Goal: Find contact information: Obtain details needed to contact an individual or organization

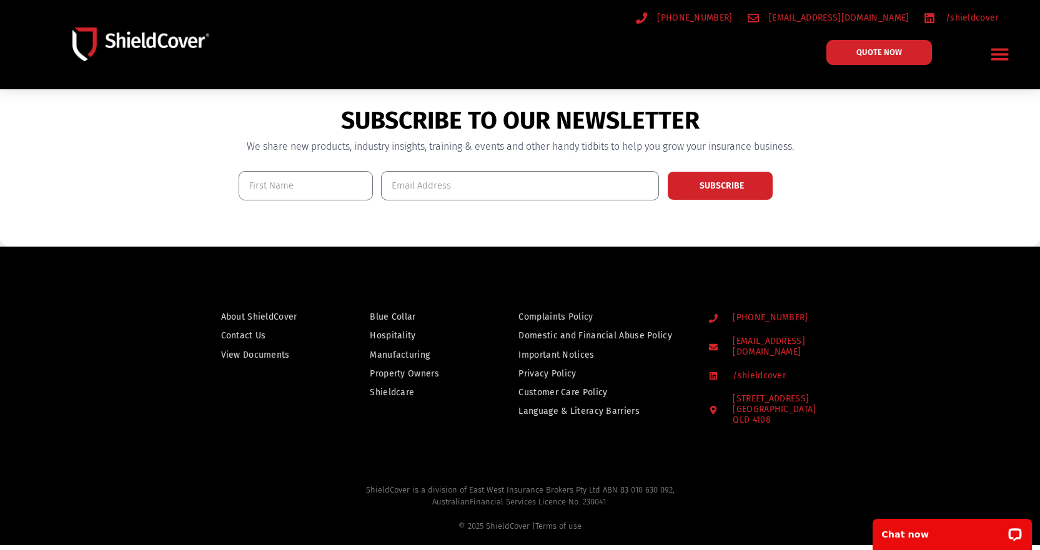
scroll to position [912, 0]
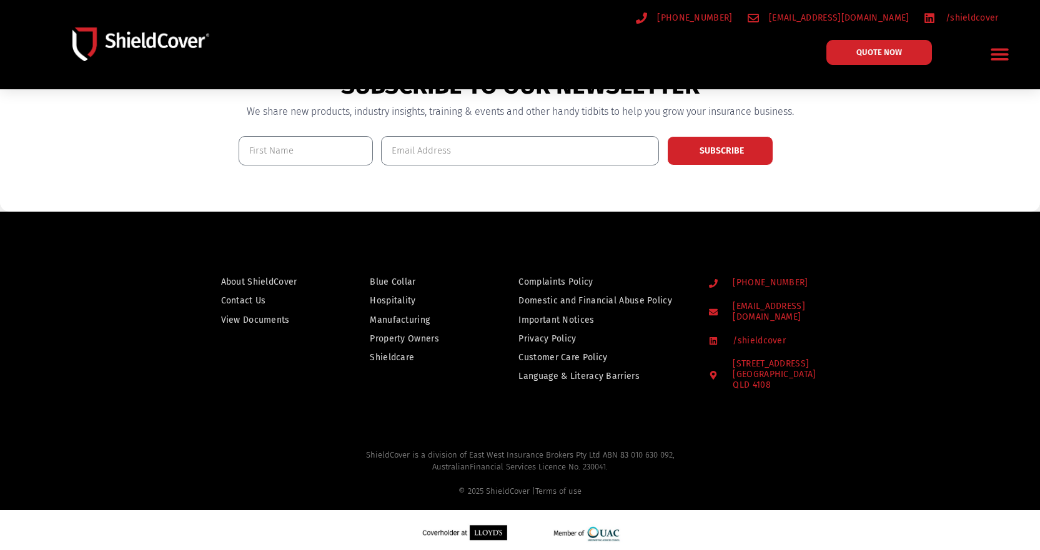
click at [248, 277] on span "About ShieldCover" at bounding box center [259, 282] width 76 height 16
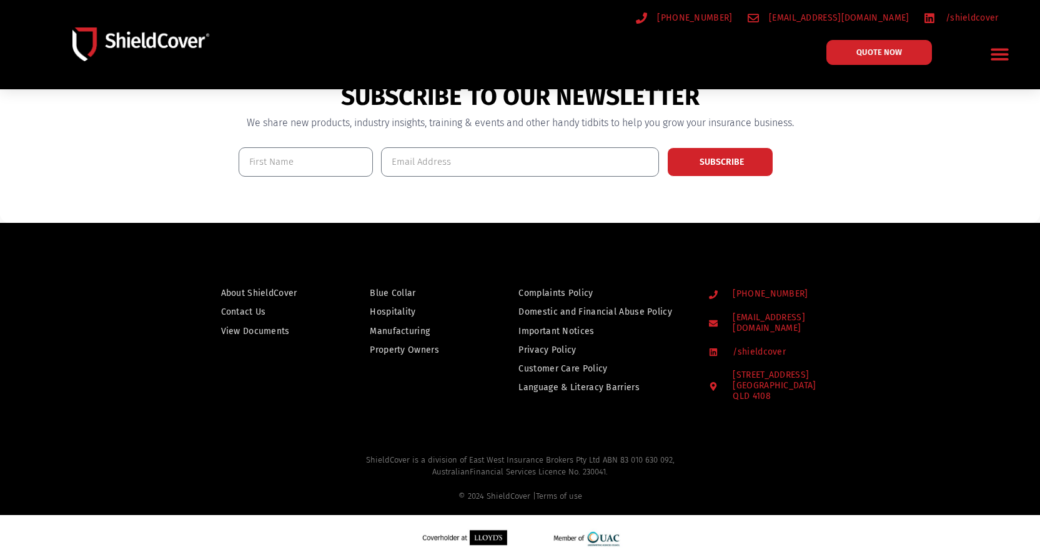
scroll to position [369, 0]
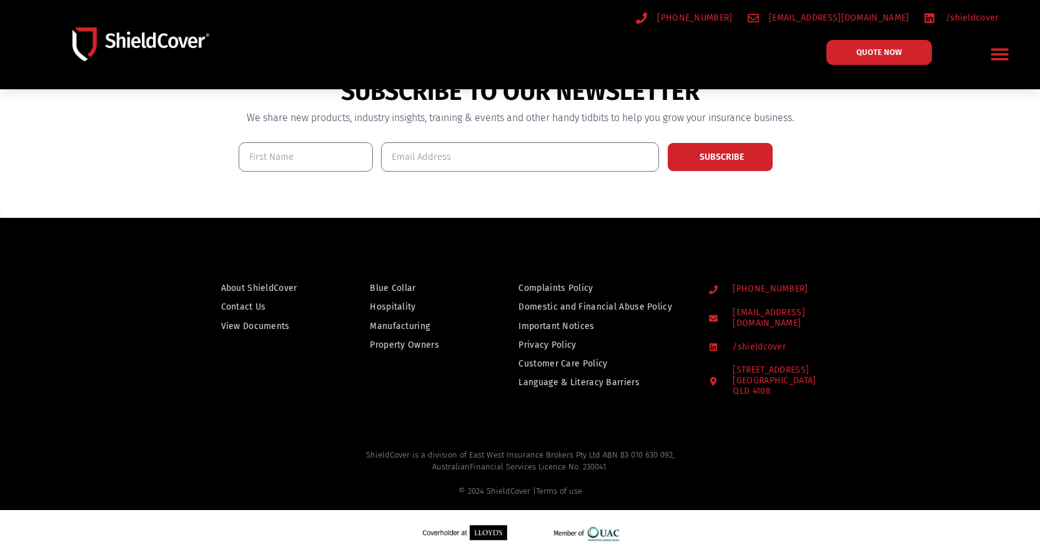
click at [671, 449] on h2 "ShieldCover is a division of East West Insurance Brokers Pty Ltd ABN 83 010 630…" at bounding box center [520, 473] width 681 height 49
drag, startPoint x: 668, startPoint y: 446, endPoint x: 617, endPoint y: 443, distance: 51.3
click at [617, 449] on h2 "ShieldCover is a division of East West Insurance Brokers Pty Ltd ABN 83 010 630…" at bounding box center [520, 473] width 681 height 49
copy h2 "83 010 630 092"
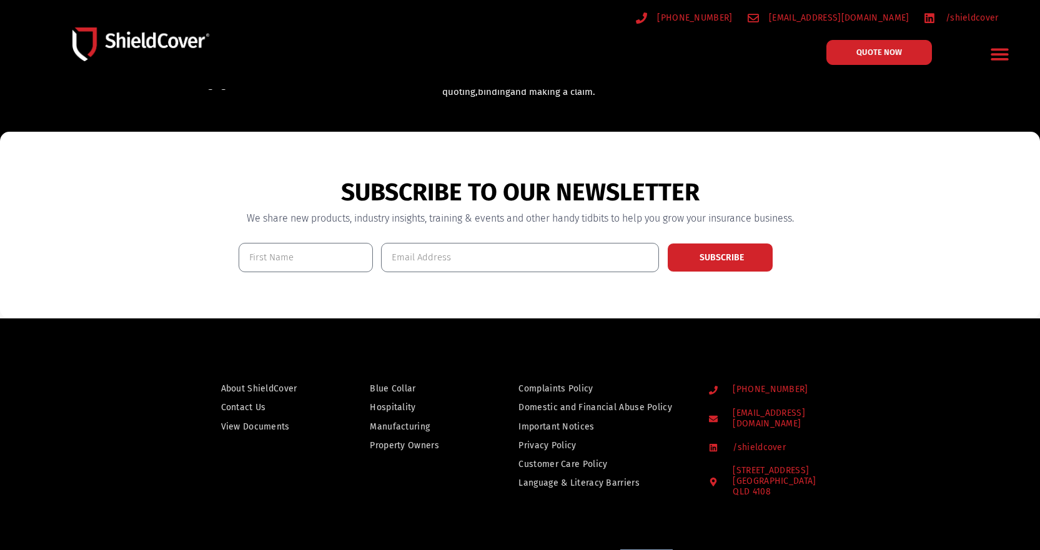
scroll to position [312, 0]
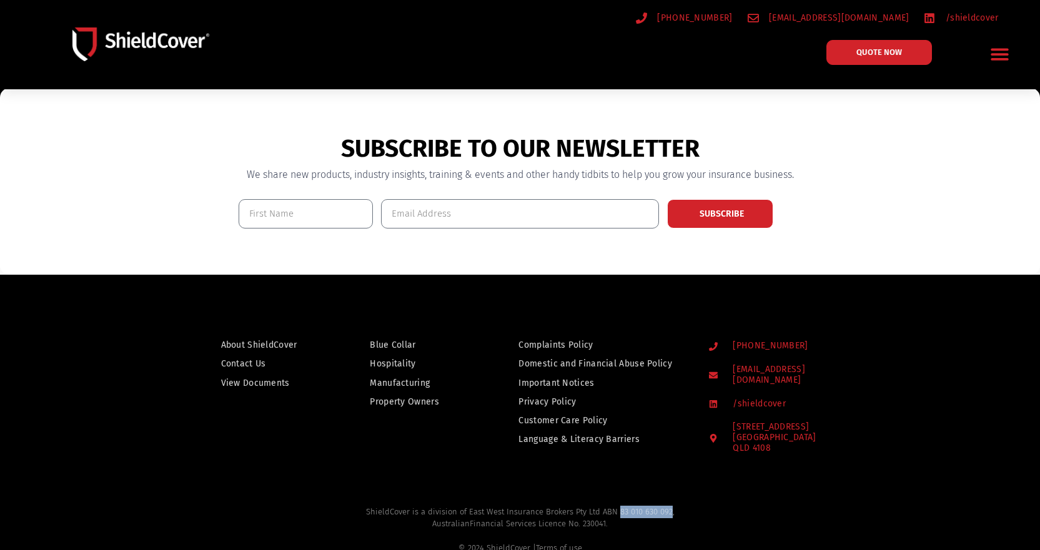
click at [289, 342] on span "About ShieldCover" at bounding box center [259, 345] width 76 height 16
